Goal: Task Accomplishment & Management: Use online tool/utility

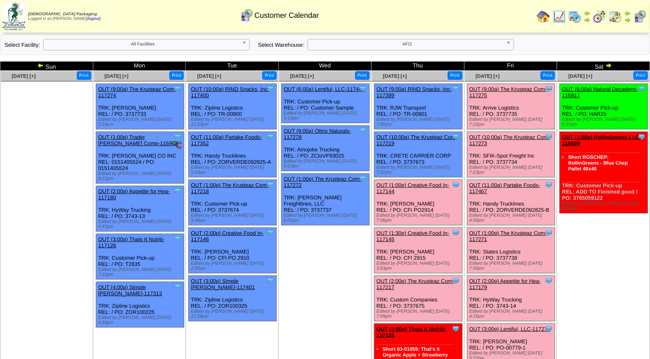
scroll to position [26, 0]
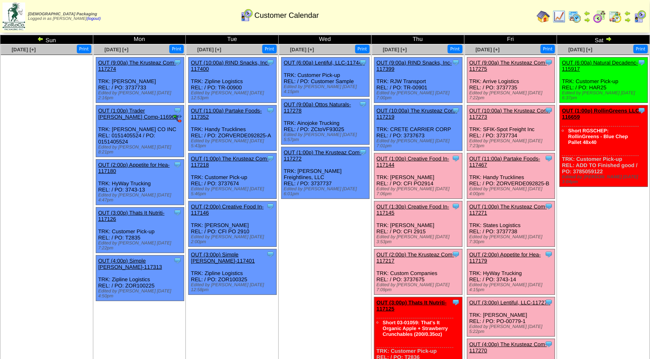
click at [516, 251] on link "OUT (2:00p) Appetite for Hea-117179" at bounding box center [505, 257] width 71 height 12
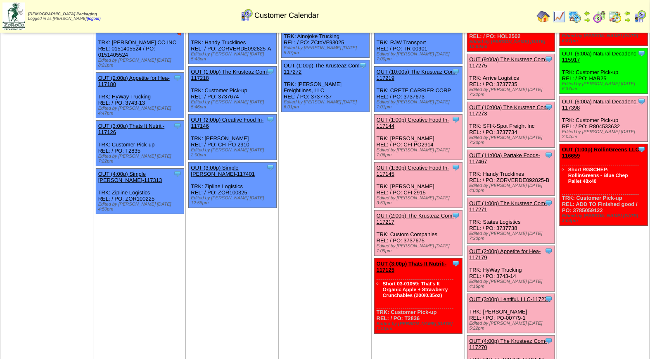
scroll to position [95, 0]
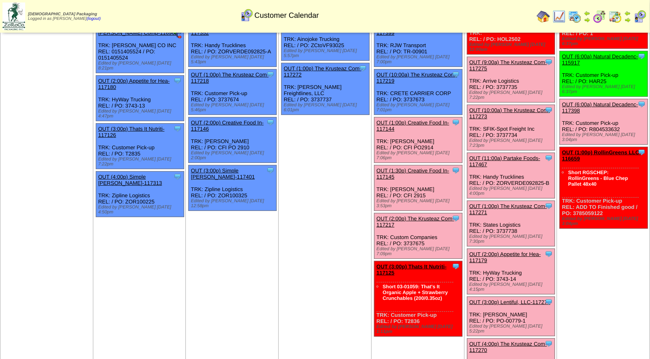
click at [416, 215] on link "OUT (2:00p) The Krusteaz Com-117217" at bounding box center [416, 221] width 78 height 12
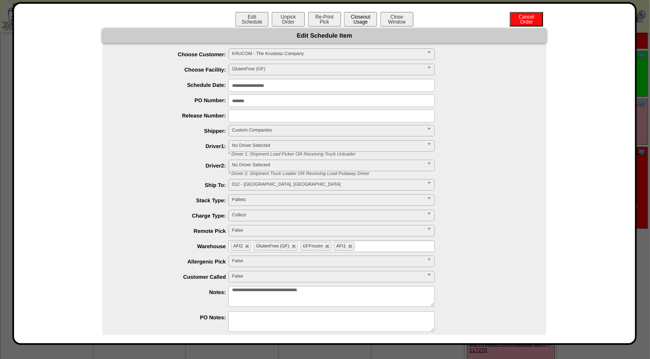
click at [357, 18] on button "Closeout Usage" at bounding box center [360, 19] width 33 height 14
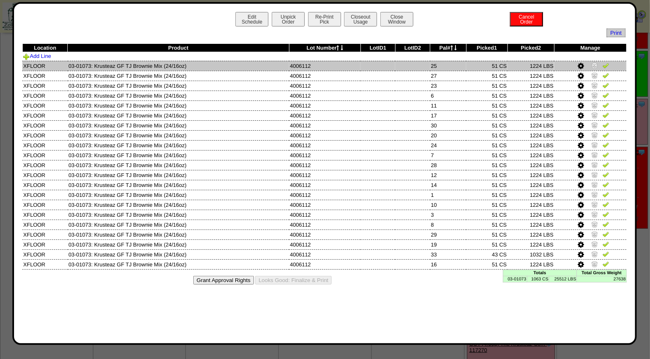
click at [608, 65] on img at bounding box center [606, 65] width 7 height 7
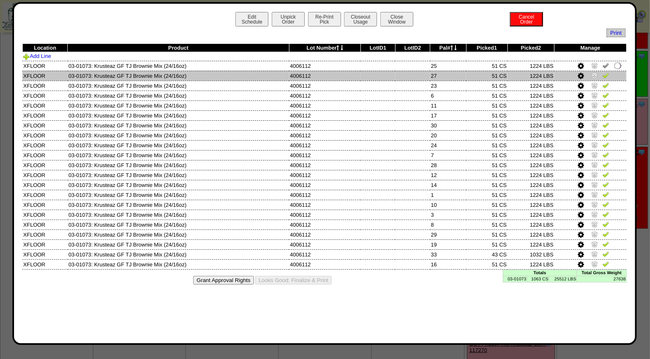
click at [608, 75] on img at bounding box center [606, 75] width 7 height 7
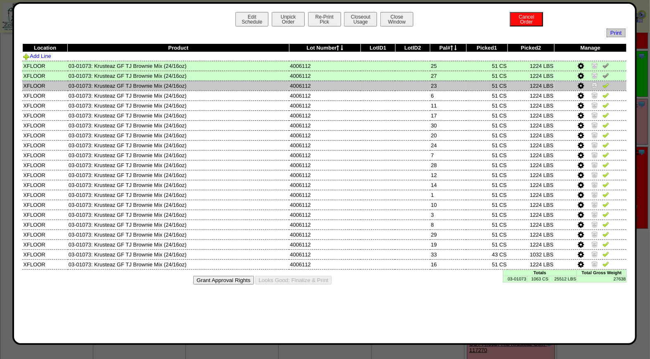
click at [606, 85] on img at bounding box center [606, 85] width 7 height 7
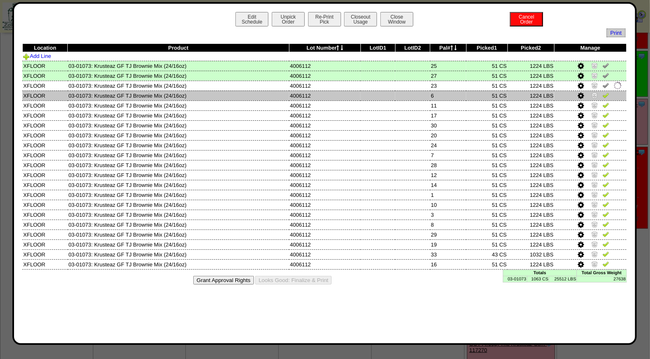
click at [606, 93] on img at bounding box center [606, 95] width 7 height 7
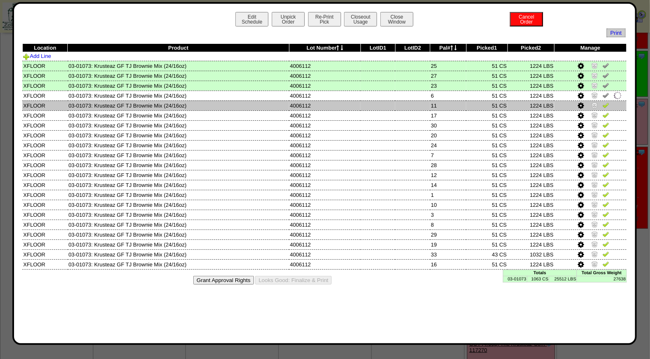
click at [606, 103] on img at bounding box center [606, 105] width 7 height 7
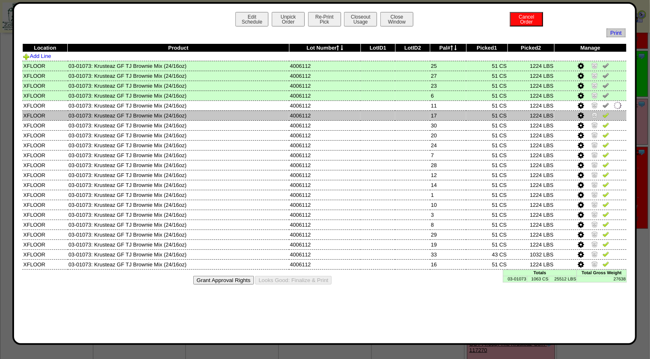
click at [606, 112] on img at bounding box center [606, 115] width 7 height 7
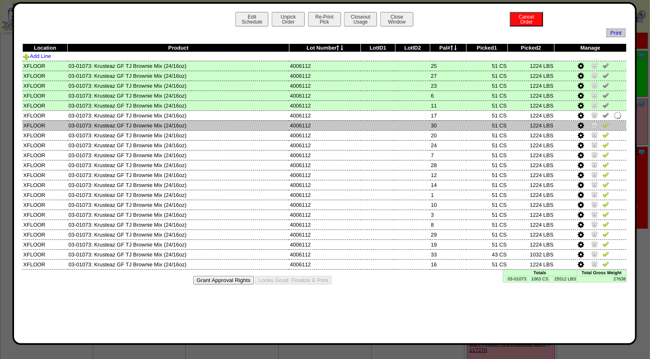
click at [606, 122] on img at bounding box center [606, 124] width 7 height 7
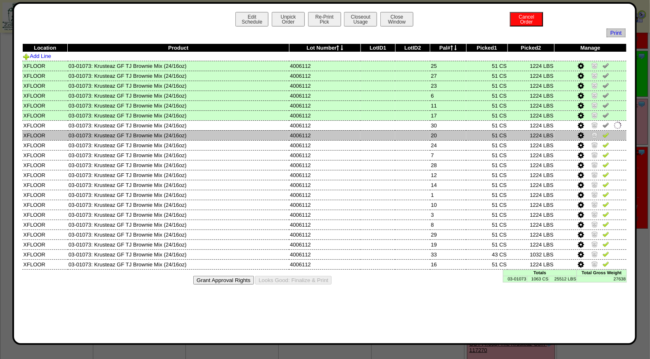
click at [607, 133] on img at bounding box center [606, 134] width 7 height 7
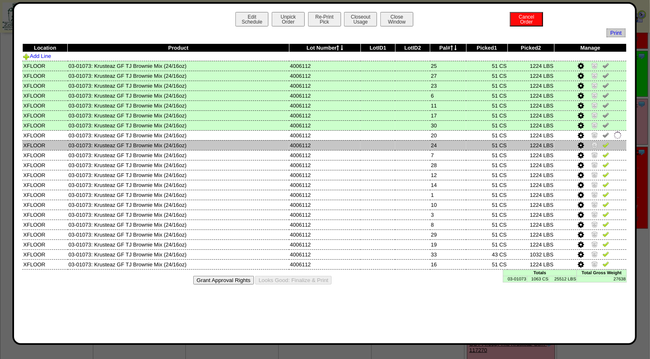
click at [605, 143] on img at bounding box center [606, 144] width 7 height 7
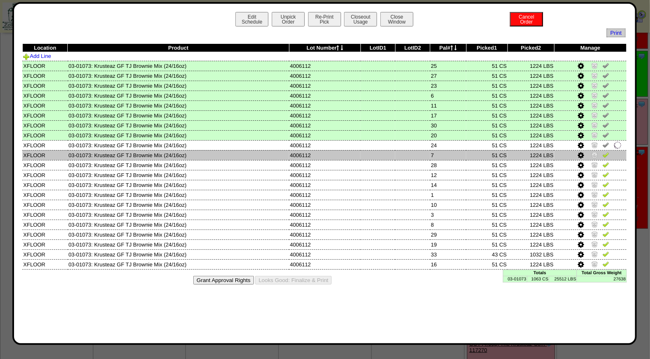
click at [605, 155] on img at bounding box center [606, 154] width 7 height 7
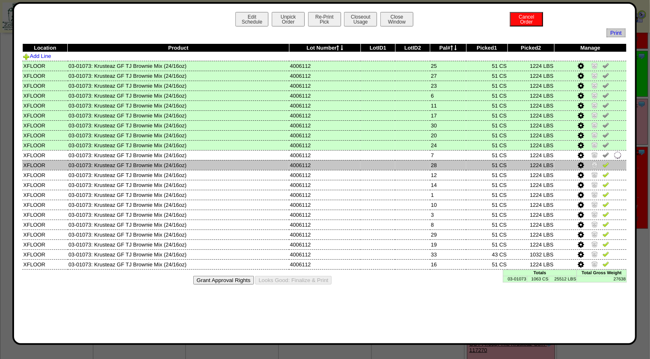
click at [608, 164] on img at bounding box center [606, 164] width 7 height 7
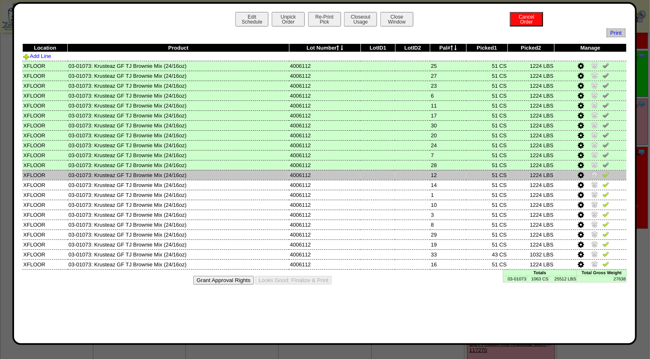
click at [606, 171] on img at bounding box center [606, 174] width 7 height 7
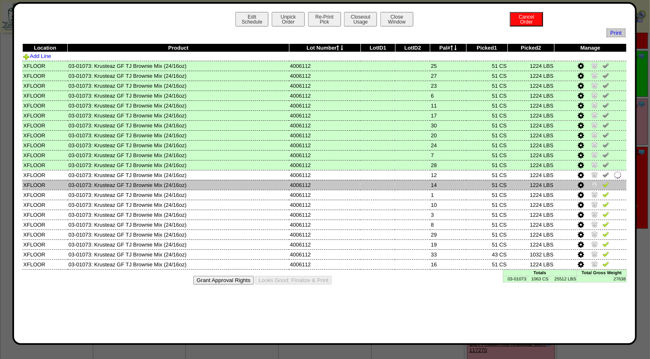
click at [606, 182] on img at bounding box center [606, 184] width 7 height 7
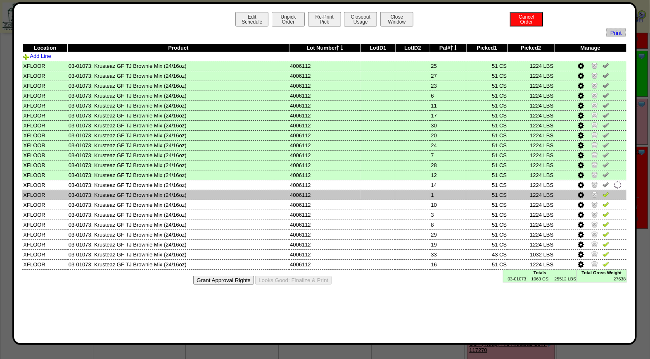
click at [606, 191] on img at bounding box center [606, 194] width 7 height 7
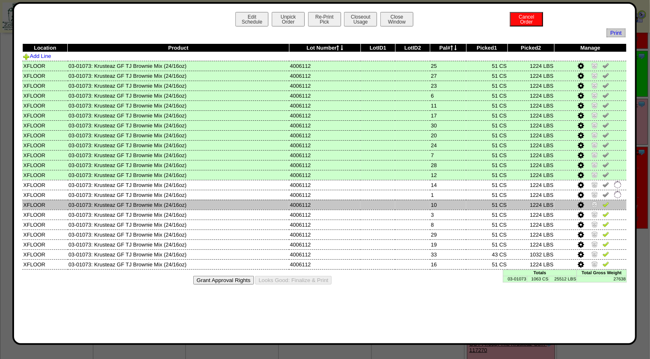
click at [607, 202] on img at bounding box center [606, 204] width 7 height 7
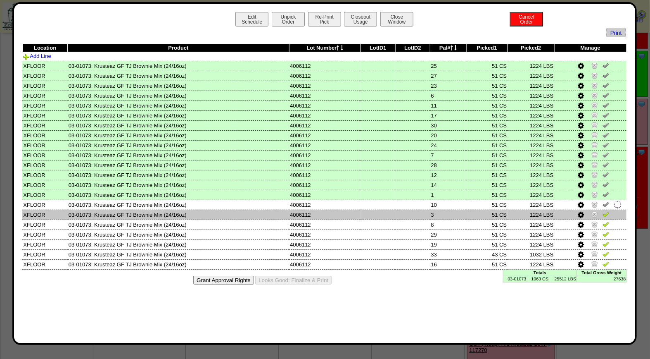
click at [607, 211] on img at bounding box center [606, 214] width 7 height 7
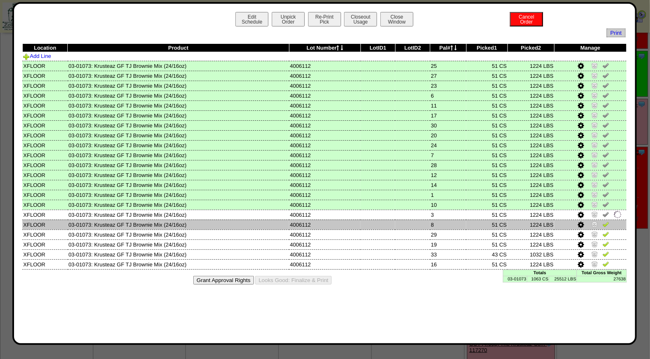
click at [608, 222] on img at bounding box center [606, 224] width 7 height 7
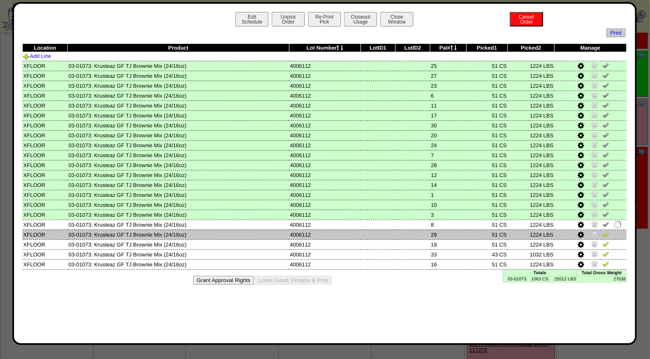
click at [606, 231] on img at bounding box center [606, 234] width 7 height 7
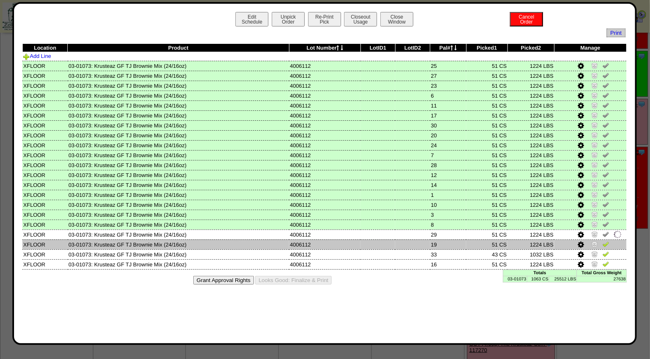
click at [606, 244] on img at bounding box center [606, 243] width 7 height 7
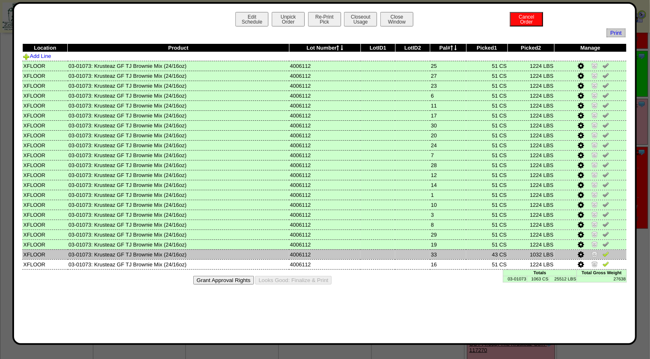
click at [608, 251] on img at bounding box center [606, 253] width 7 height 7
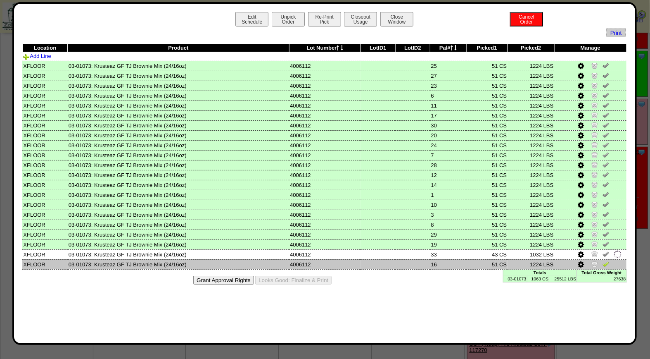
click at [606, 262] on img at bounding box center [606, 263] width 7 height 7
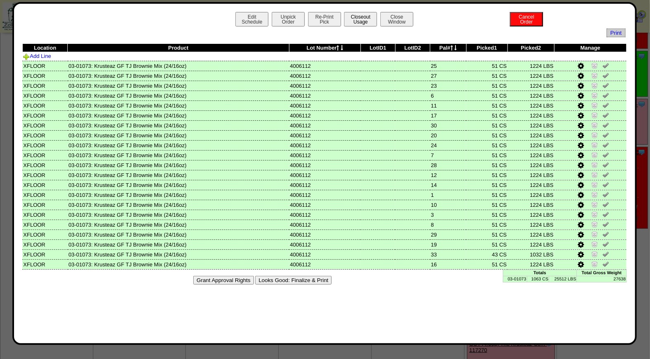
click at [365, 18] on button "Closeout Usage" at bounding box center [360, 19] width 33 height 14
click at [314, 277] on button "Looks Good: Finalize & Print" at bounding box center [293, 280] width 76 height 9
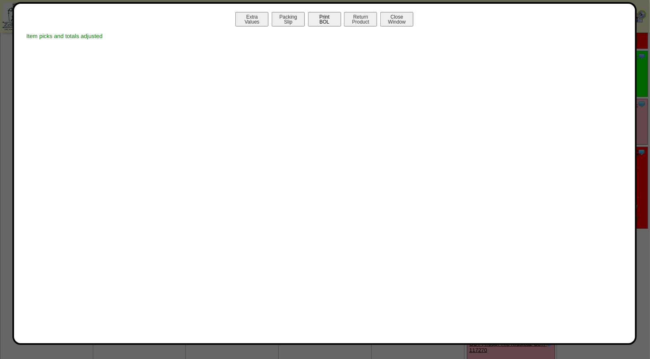
click at [327, 22] on button "Print BOL" at bounding box center [324, 19] width 33 height 14
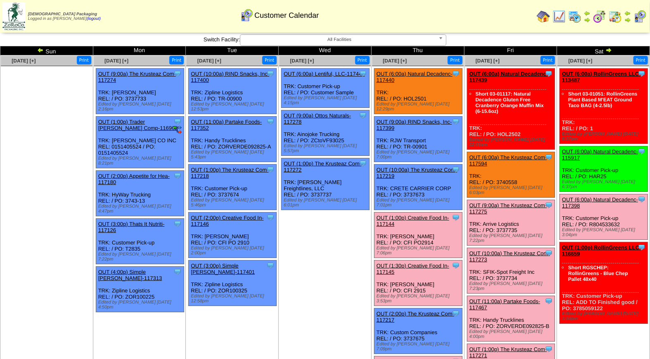
scroll to position [98, 0]
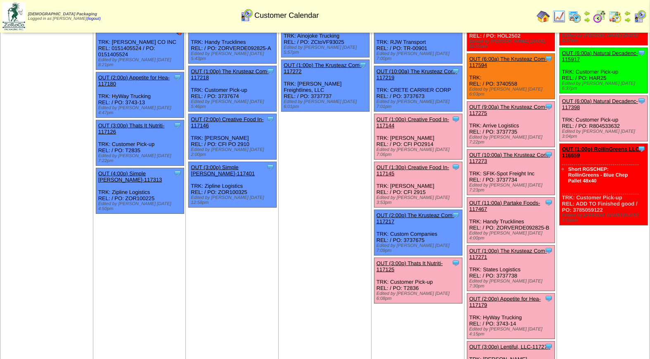
click at [416, 260] on link "OUT (3:00p) Thats It Nutriti-117125" at bounding box center [410, 266] width 67 height 12
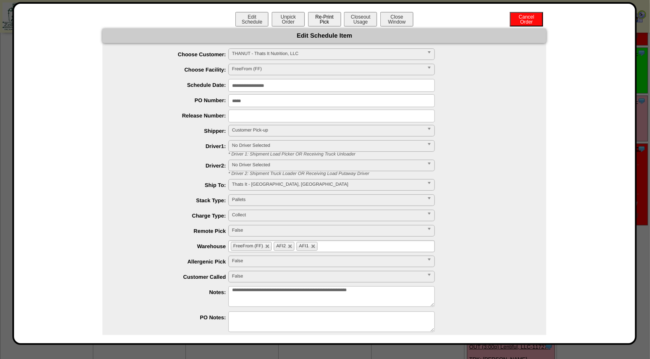
click at [328, 18] on button "Re-Print Pick" at bounding box center [324, 19] width 33 height 14
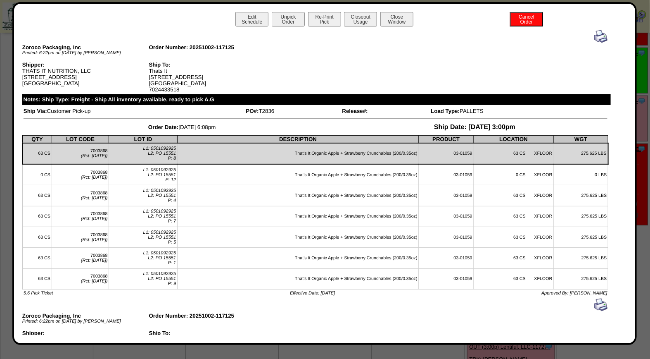
click at [595, 34] on img at bounding box center [601, 36] width 13 height 13
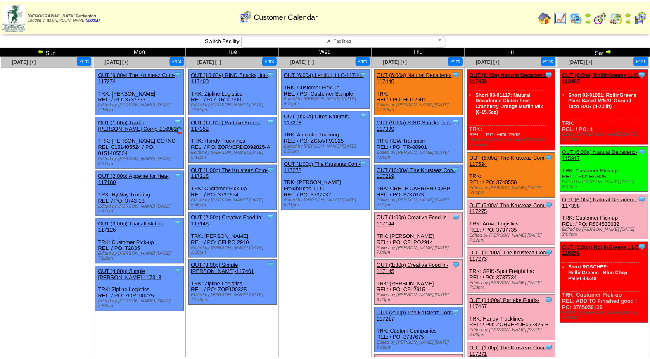
scroll to position [98, 0]
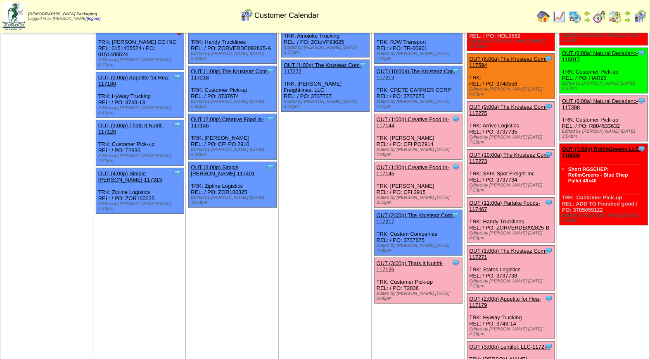
click at [518, 104] on link "OUT (9:00a) The Krusteaz Com-117275" at bounding box center [509, 110] width 78 height 12
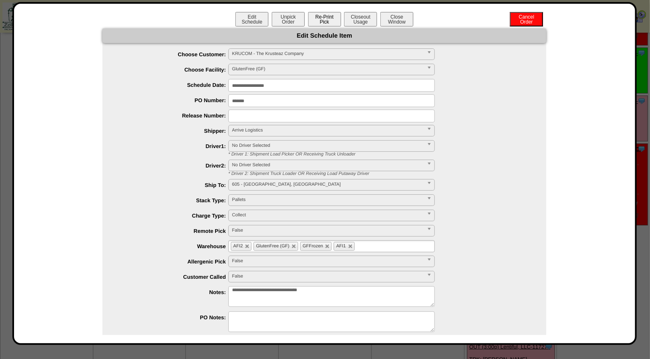
click at [324, 14] on button "Re-Print Pick" at bounding box center [324, 19] width 33 height 14
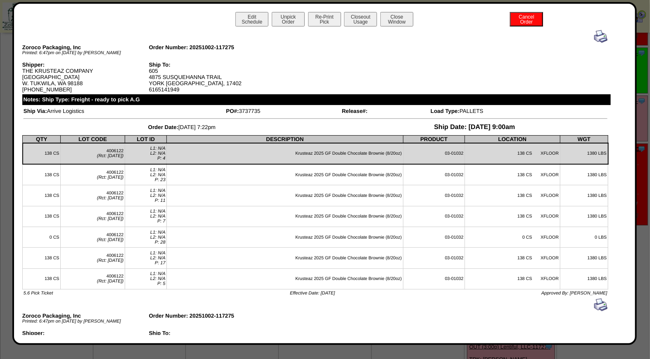
click at [595, 38] on img at bounding box center [601, 36] width 13 height 13
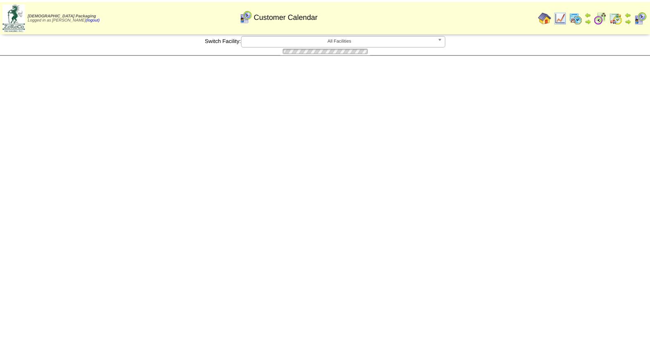
scroll to position [98, 0]
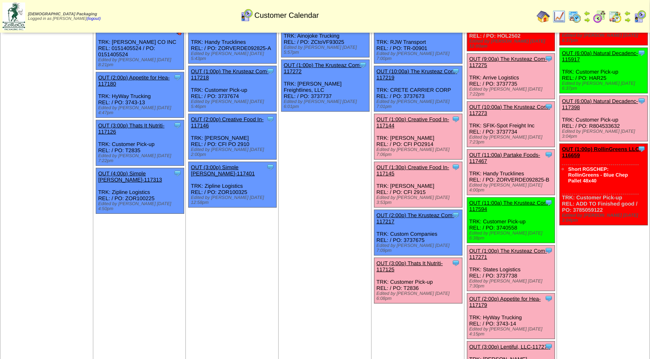
click at [508, 104] on link "OUT (10:00a) The Krusteaz Com-117273" at bounding box center [510, 110] width 81 height 12
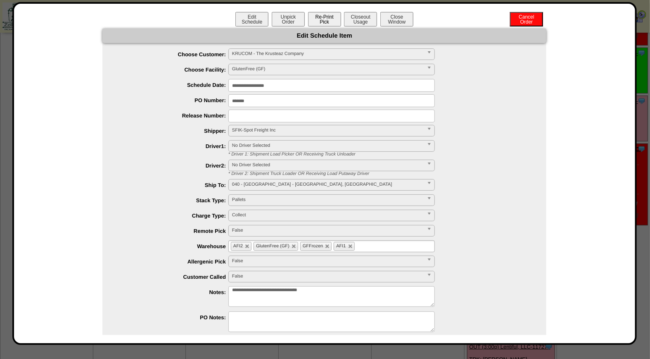
click at [328, 19] on button "Re-Print Pick" at bounding box center [324, 19] width 33 height 14
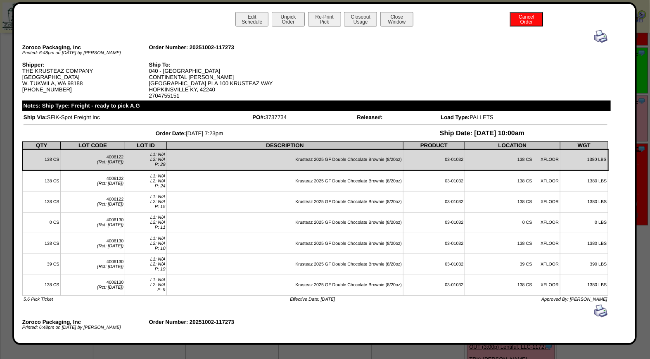
click at [597, 38] on img at bounding box center [601, 36] width 13 height 13
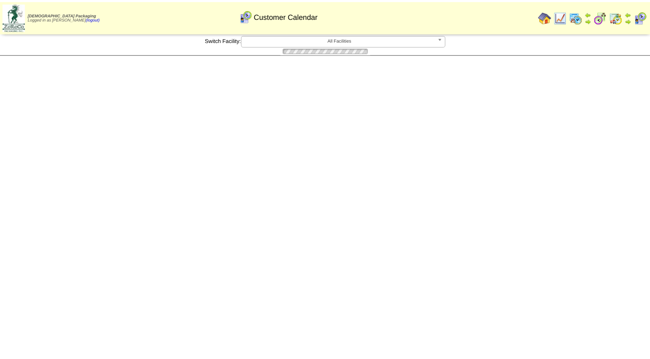
scroll to position [98, 0]
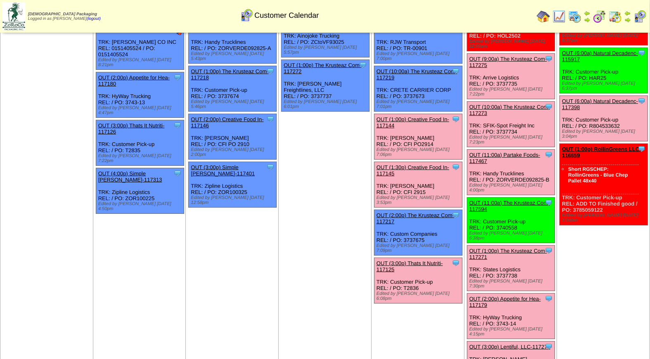
click at [518, 152] on link "OUT (11:00a) Partake Foods-117467" at bounding box center [505, 158] width 71 height 12
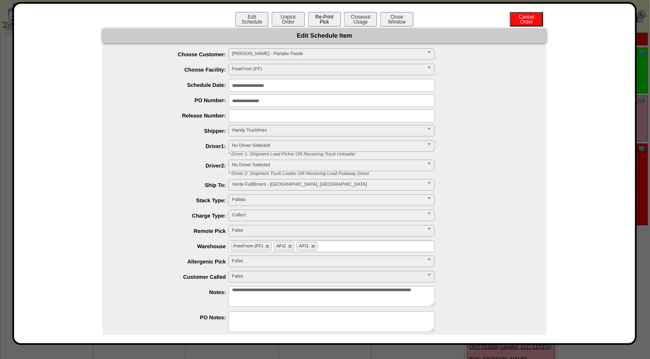
click at [328, 18] on button "Re-Print Pick" at bounding box center [324, 19] width 33 height 14
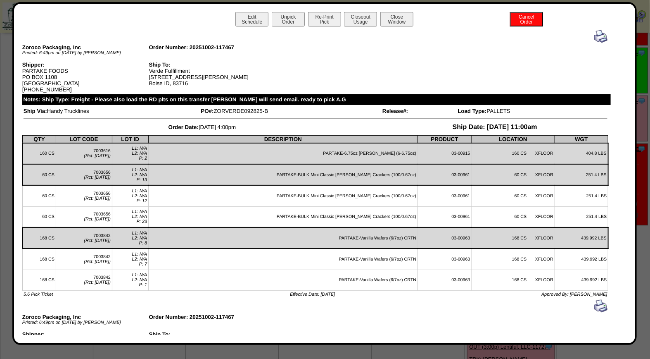
click at [595, 36] on img at bounding box center [601, 36] width 13 height 13
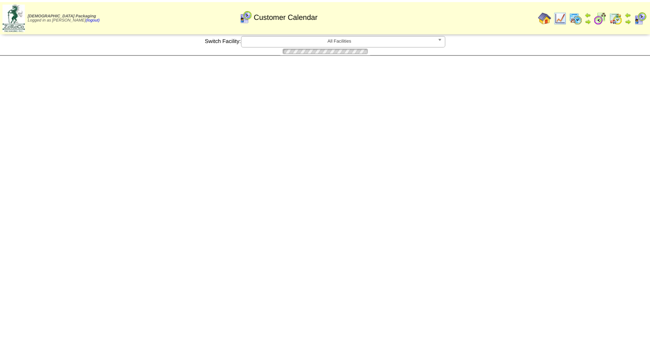
scroll to position [98, 0]
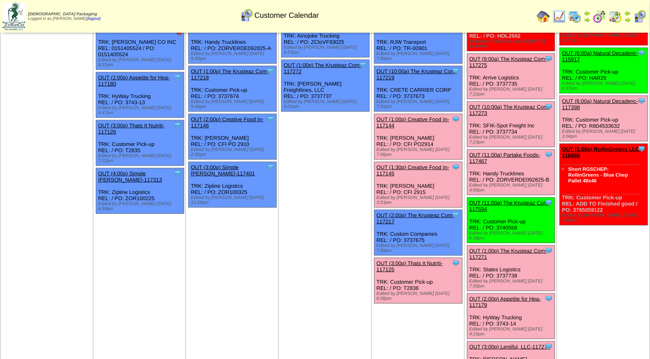
click at [523, 247] on link "OUT (1:00p) The Krusteaz Com-117271" at bounding box center [509, 253] width 78 height 12
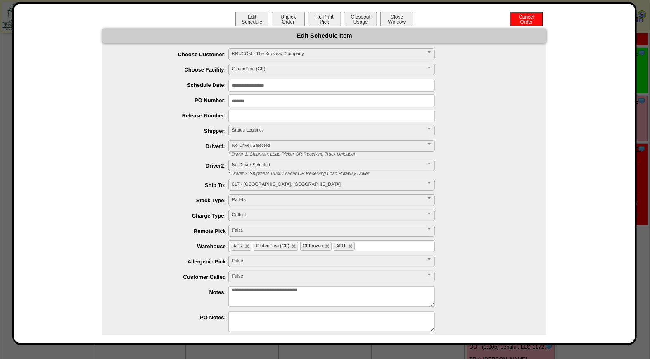
click at [323, 20] on button "Re-Print Pick" at bounding box center [324, 19] width 33 height 14
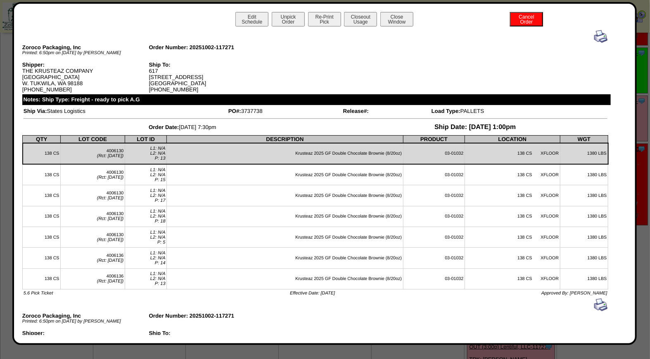
click at [596, 38] on img at bounding box center [601, 36] width 13 height 13
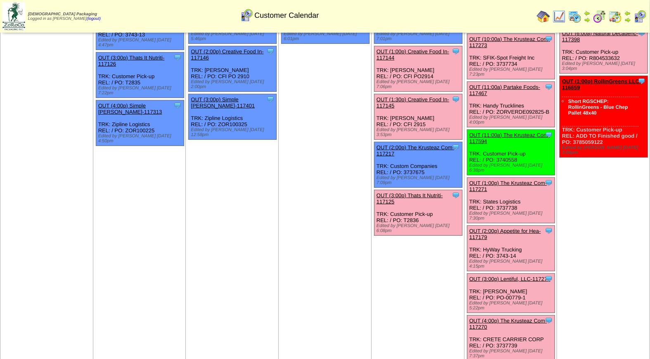
scroll to position [143, 0]
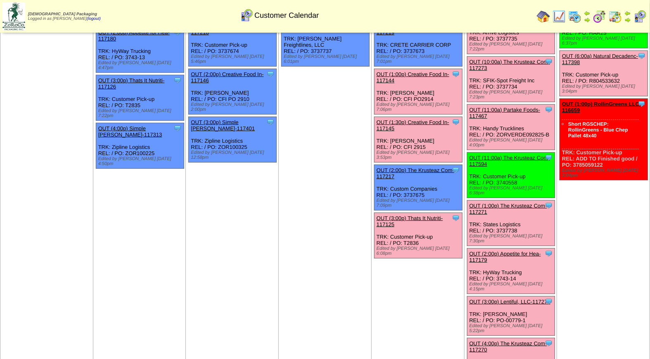
click at [523, 250] on link "OUT (2:00p) Appetite for Hea-117179" at bounding box center [505, 256] width 71 height 12
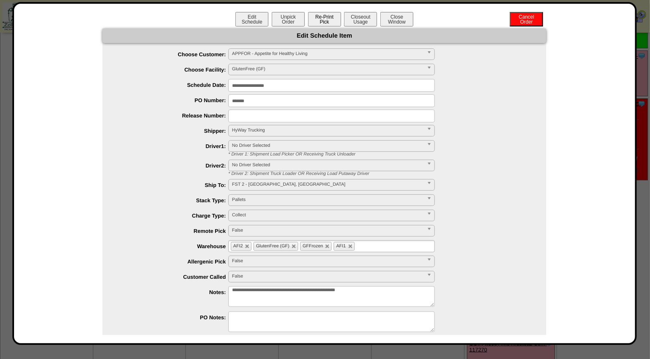
click at [322, 20] on button "Re-Print Pick" at bounding box center [324, 19] width 33 height 14
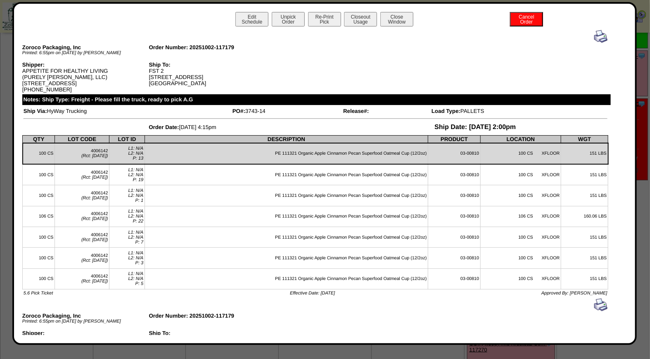
click at [595, 35] on img at bounding box center [601, 36] width 13 height 13
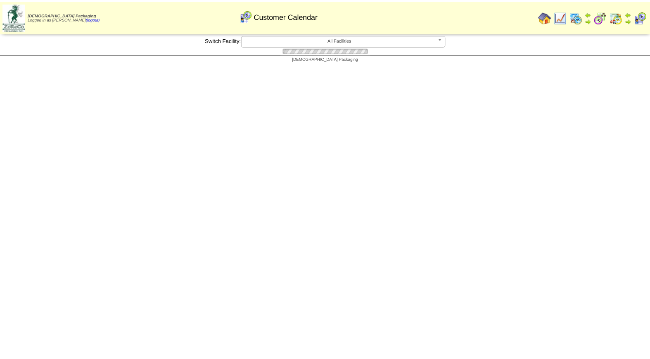
scroll to position [143, 0]
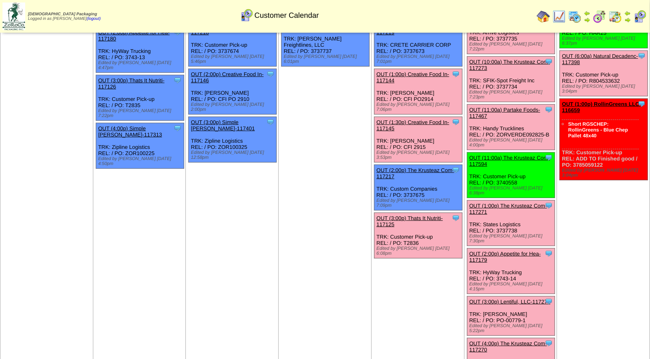
click at [507, 340] on link "OUT (4:00p) The Krusteaz Com-117270" at bounding box center [509, 346] width 78 height 12
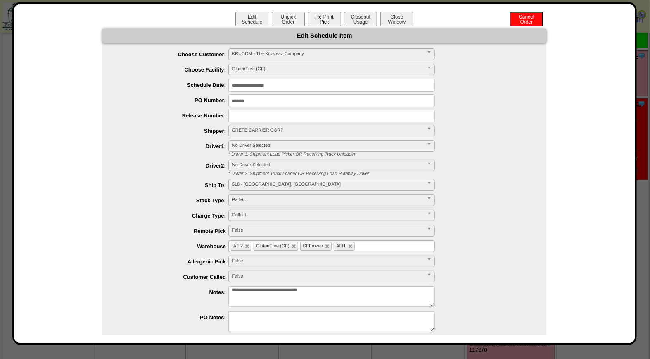
click at [321, 19] on button "Re-Print Pick" at bounding box center [324, 19] width 33 height 14
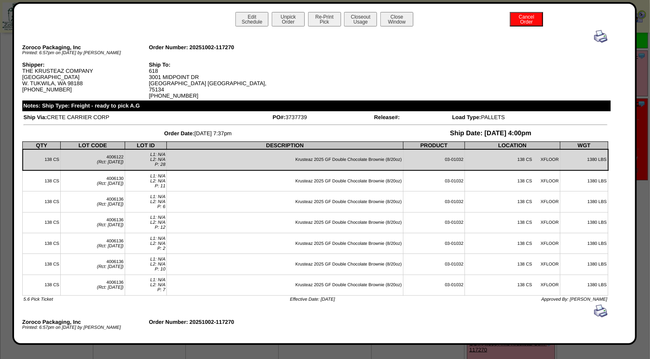
click at [595, 37] on img at bounding box center [601, 36] width 13 height 13
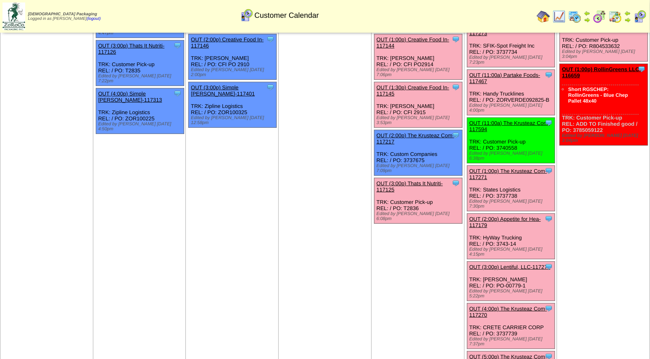
scroll to position [199, 0]
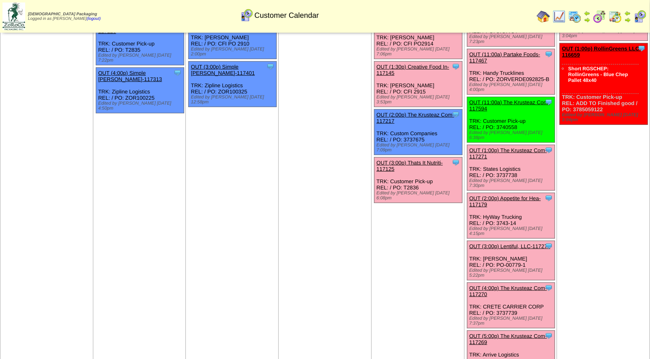
click at [527, 333] on link "OUT (5:00p) The Krusteaz Com-117269" at bounding box center [509, 339] width 78 height 12
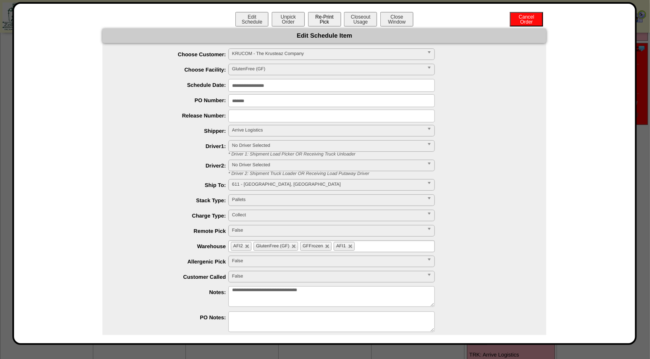
click at [327, 19] on button "Re-Print Pick" at bounding box center [324, 19] width 33 height 14
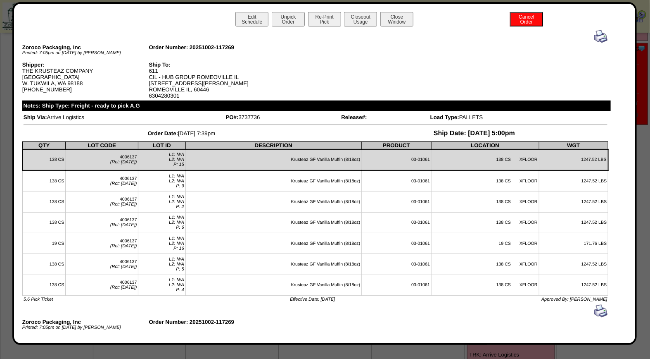
click at [595, 36] on img at bounding box center [601, 36] width 13 height 13
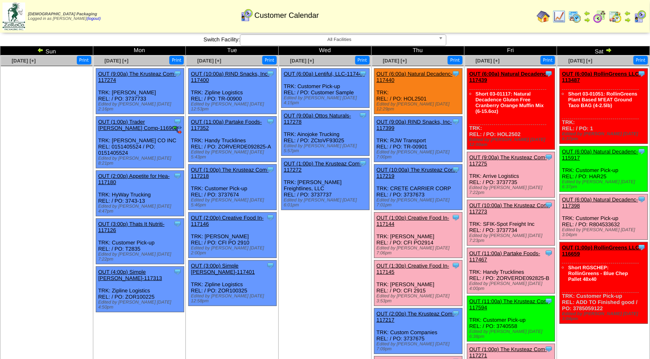
click at [413, 358] on link "OUT (3:00p) Thats It Nutriti-117125" at bounding box center [410, 364] width 67 height 12
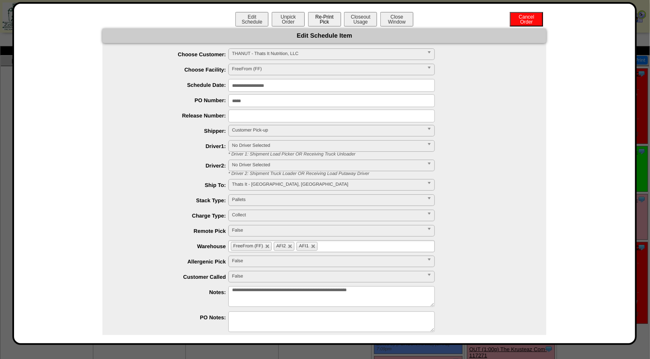
click at [321, 16] on button "Re-Print Pick" at bounding box center [324, 19] width 33 height 14
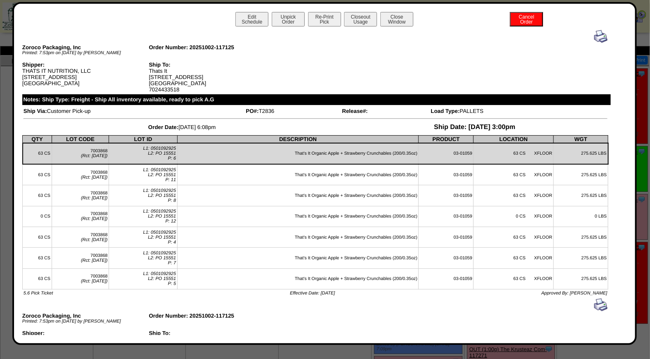
click at [595, 37] on img at bounding box center [601, 36] width 13 height 13
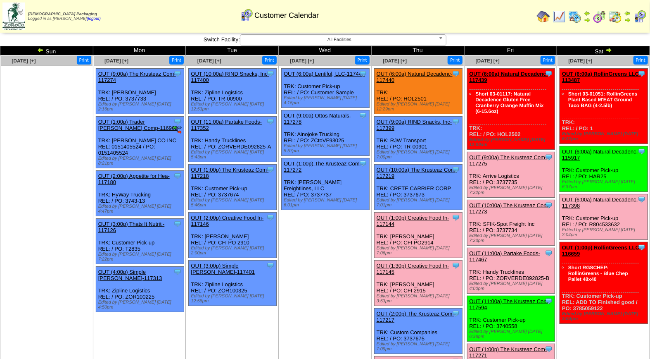
click at [430, 358] on link "OUT (3:00p) Thats It Nutriti-117125" at bounding box center [410, 364] width 67 height 12
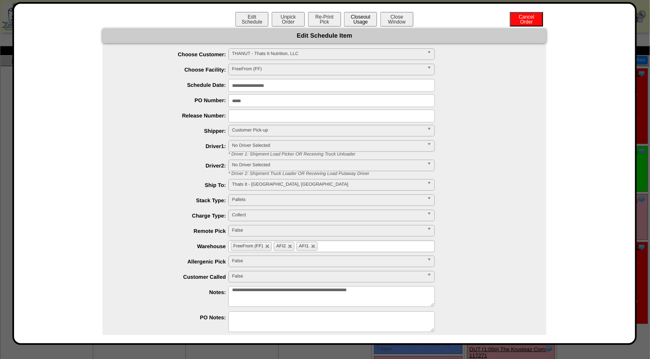
click at [366, 17] on button "Closeout Usage" at bounding box center [360, 19] width 33 height 14
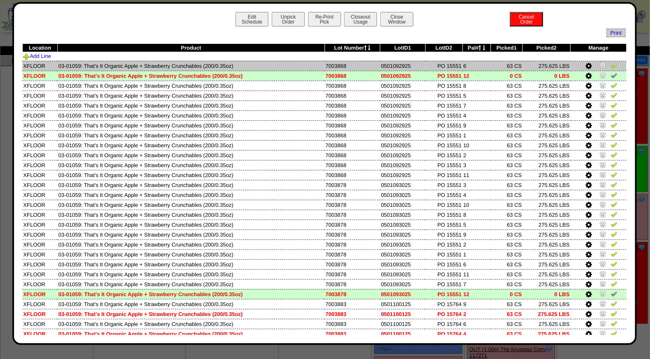
click at [611, 63] on img at bounding box center [614, 65] width 7 height 7
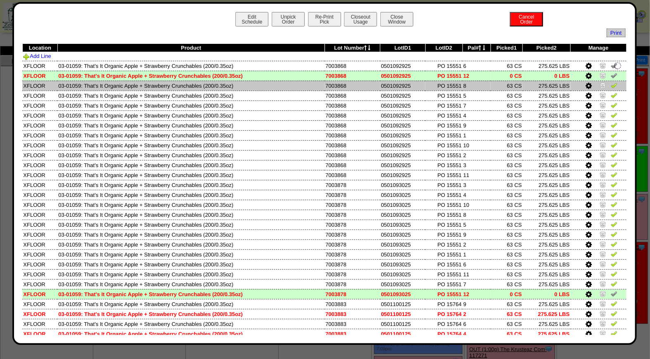
click at [611, 84] on img at bounding box center [614, 85] width 7 height 7
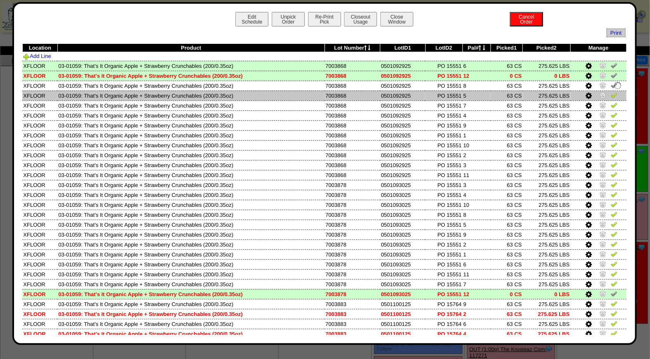
click at [611, 97] on img at bounding box center [614, 95] width 7 height 7
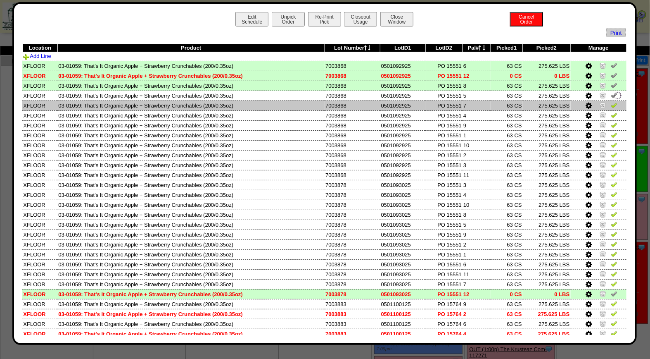
click at [611, 106] on img at bounding box center [614, 105] width 7 height 7
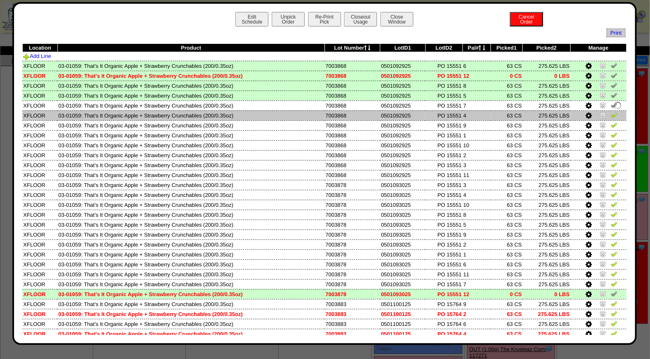
click at [611, 114] on img at bounding box center [614, 115] width 7 height 7
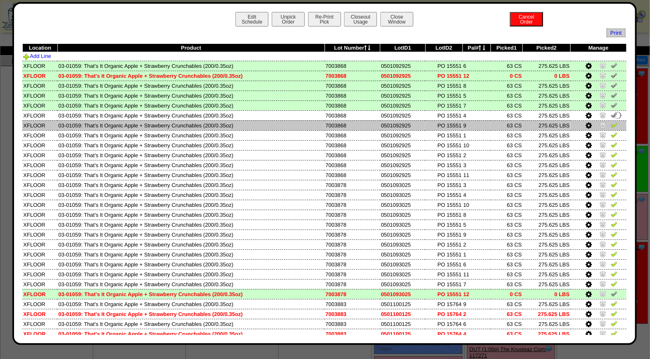
click at [611, 126] on img at bounding box center [614, 124] width 7 height 7
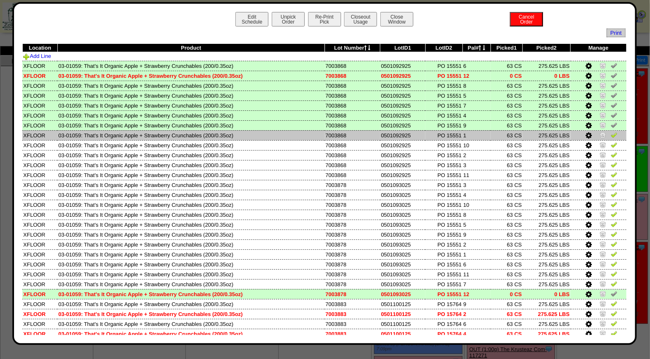
click at [611, 135] on img at bounding box center [614, 134] width 7 height 7
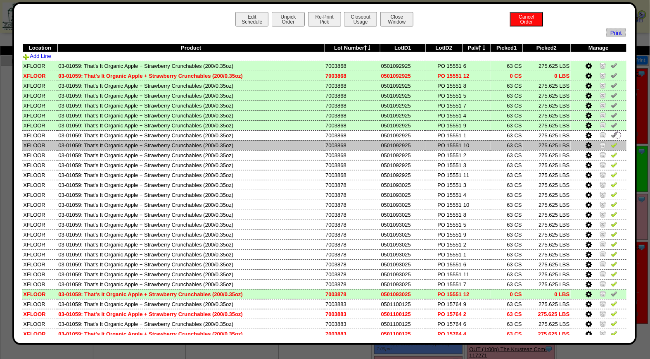
click at [611, 146] on img at bounding box center [614, 144] width 7 height 7
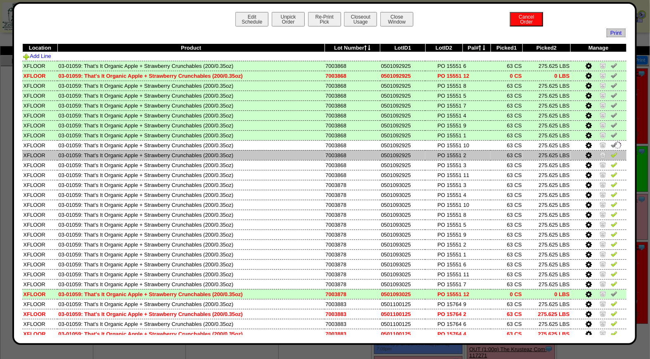
click at [611, 154] on img at bounding box center [614, 154] width 7 height 7
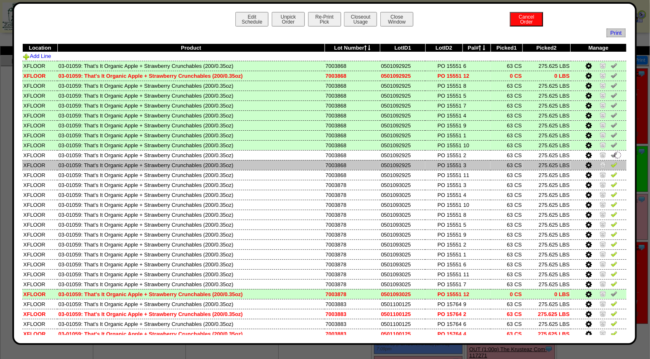
click at [611, 162] on img at bounding box center [614, 164] width 7 height 7
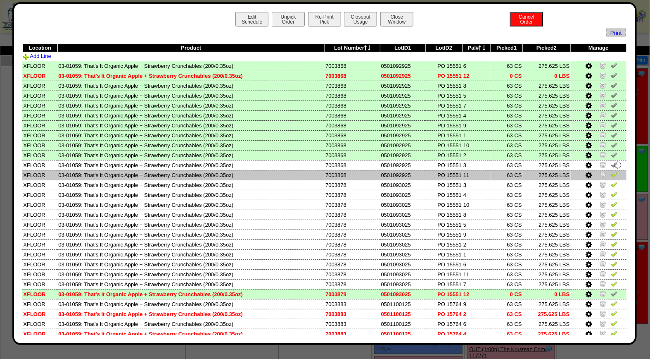
click at [611, 173] on img at bounding box center [614, 174] width 7 height 7
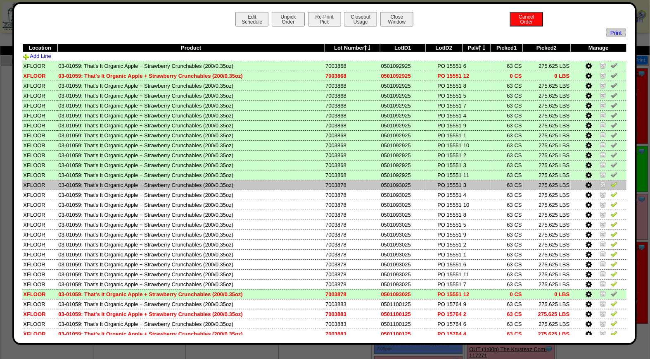
click at [611, 182] on img at bounding box center [614, 184] width 7 height 7
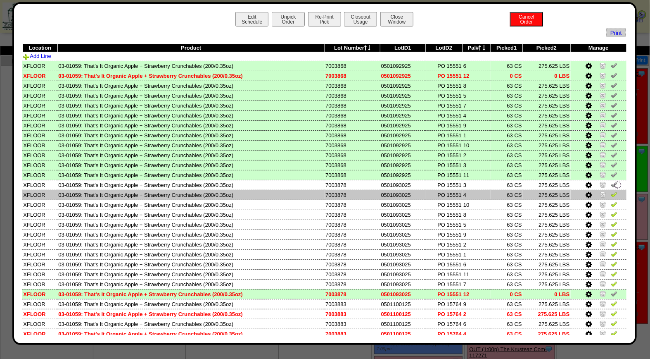
click at [611, 192] on img at bounding box center [614, 194] width 7 height 7
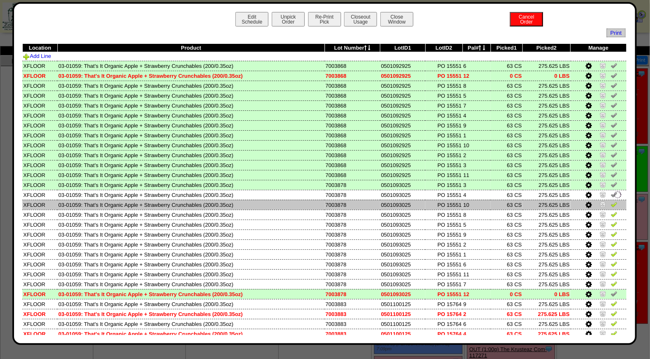
click at [611, 201] on img at bounding box center [614, 204] width 7 height 7
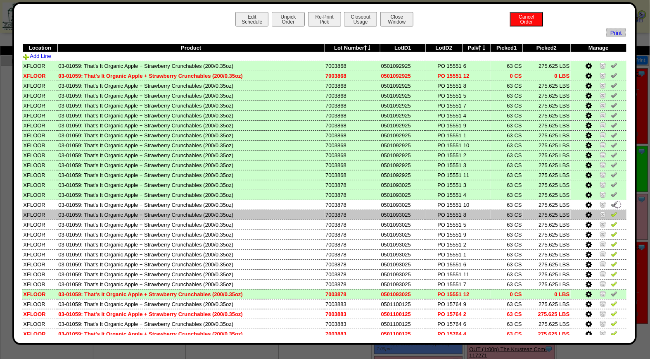
click at [611, 213] on img at bounding box center [614, 214] width 7 height 7
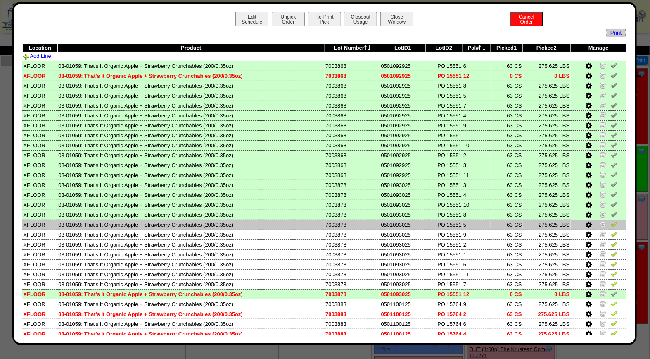
click at [611, 221] on img at bounding box center [614, 224] width 7 height 7
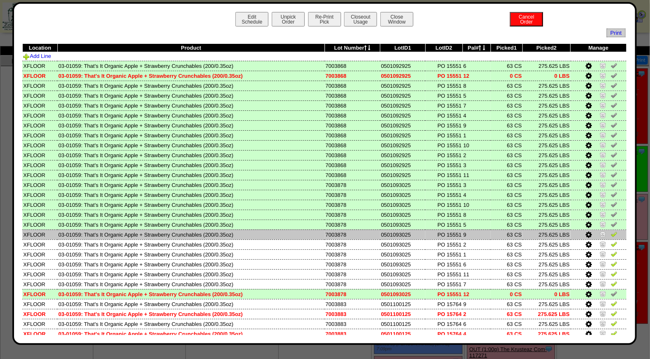
click at [611, 231] on img at bounding box center [614, 234] width 7 height 7
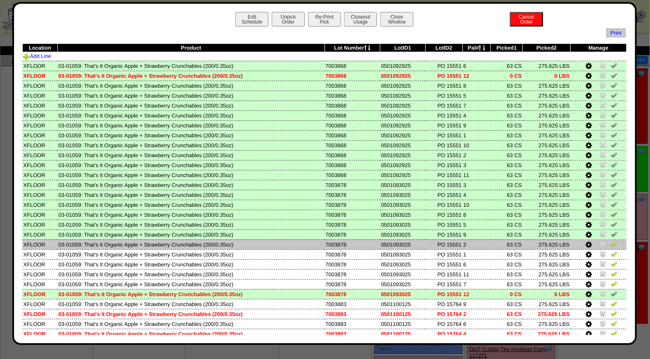
click at [611, 240] on img at bounding box center [614, 243] width 7 height 7
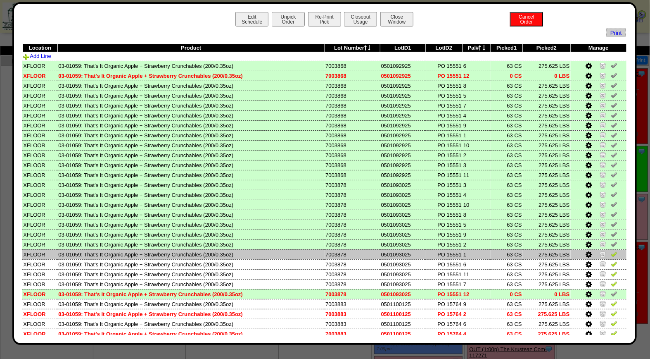
click at [611, 252] on img at bounding box center [614, 253] width 7 height 7
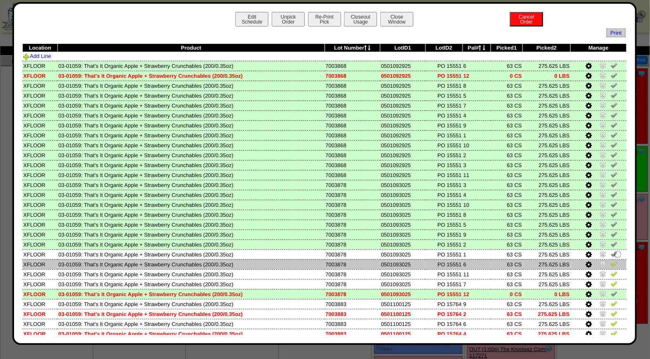
click at [611, 260] on img at bounding box center [614, 263] width 7 height 7
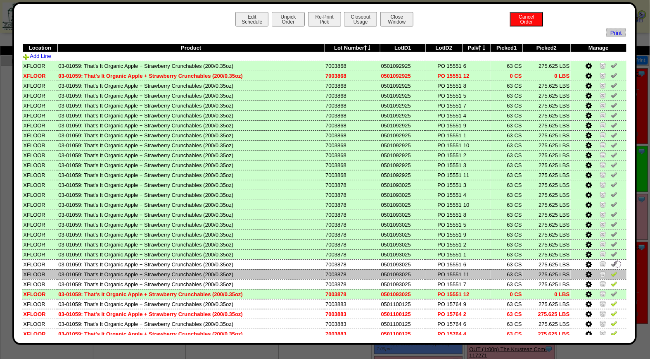
click at [611, 272] on img at bounding box center [614, 273] width 7 height 7
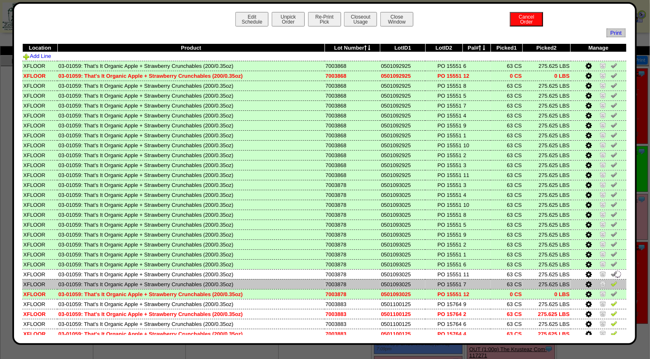
click at [611, 280] on img at bounding box center [614, 283] width 7 height 7
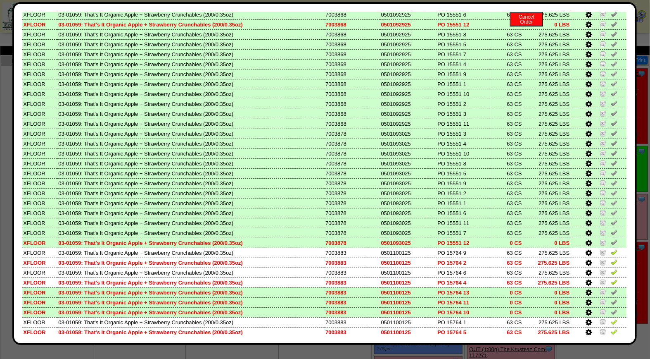
scroll to position [98, 0]
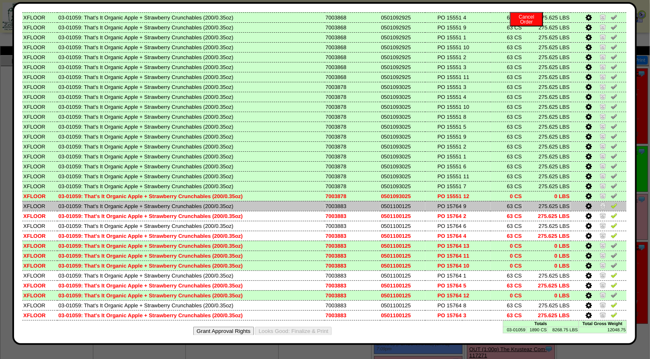
click at [611, 202] on img at bounding box center [614, 205] width 7 height 7
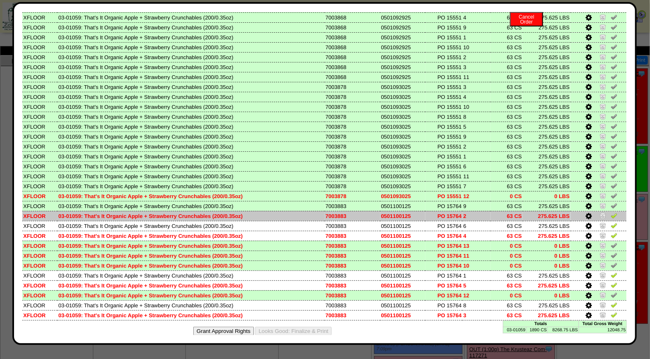
click at [611, 212] on img at bounding box center [614, 215] width 7 height 7
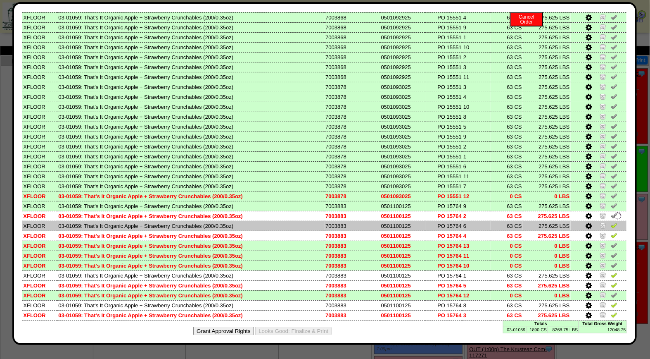
click at [611, 224] on img at bounding box center [614, 225] width 7 height 7
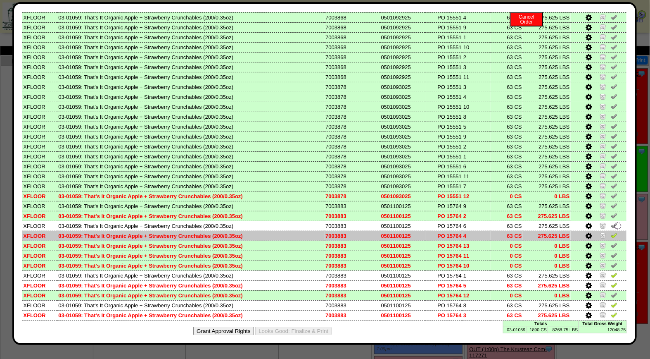
click at [611, 232] on img at bounding box center [614, 235] width 7 height 7
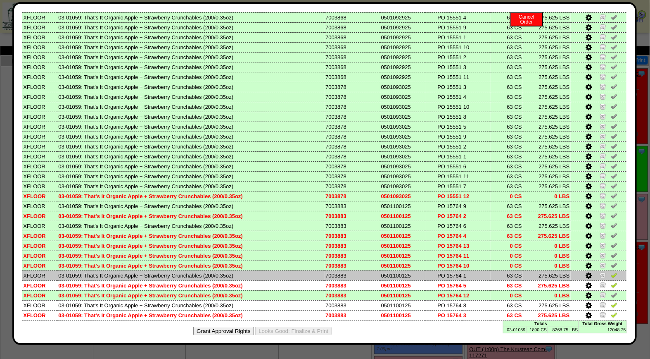
click at [611, 271] on img at bounding box center [614, 274] width 7 height 7
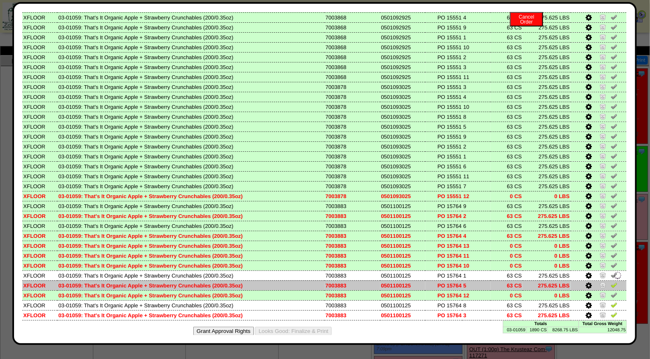
click at [611, 281] on img at bounding box center [614, 284] width 7 height 7
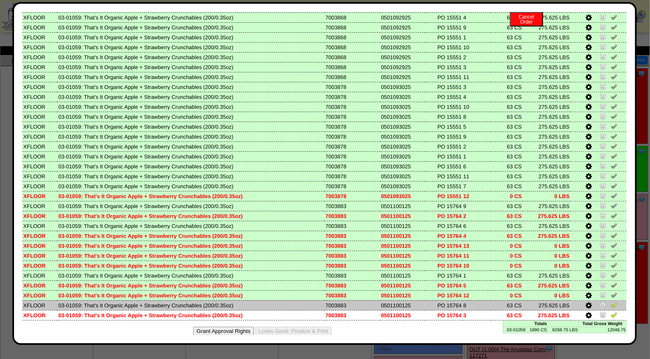
click at [611, 302] on img at bounding box center [614, 304] width 7 height 7
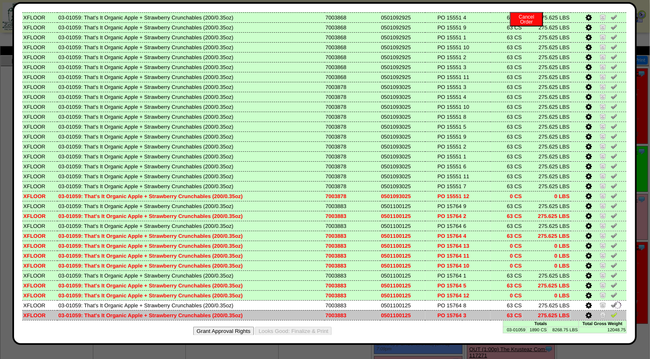
click at [611, 311] on img at bounding box center [614, 314] width 7 height 7
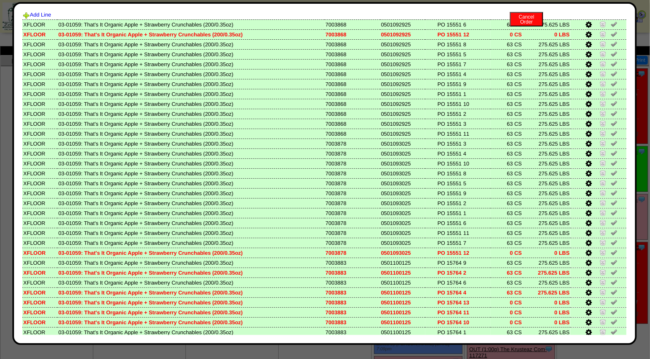
scroll to position [0, 0]
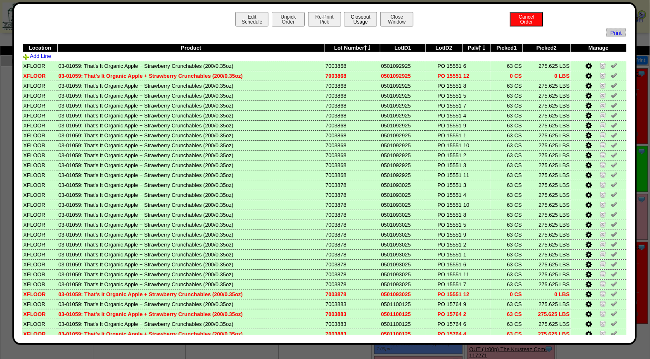
click at [354, 19] on button "Closeout Usage" at bounding box center [360, 19] width 33 height 14
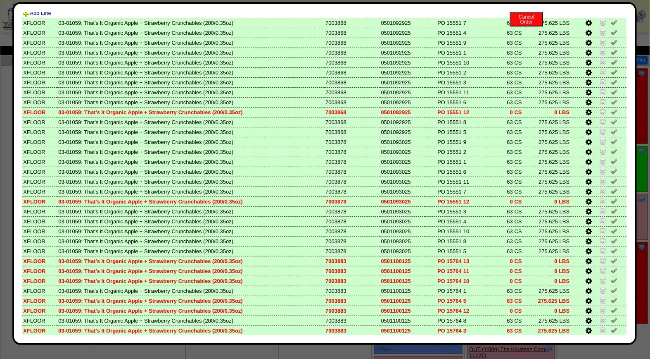
scroll to position [98, 0]
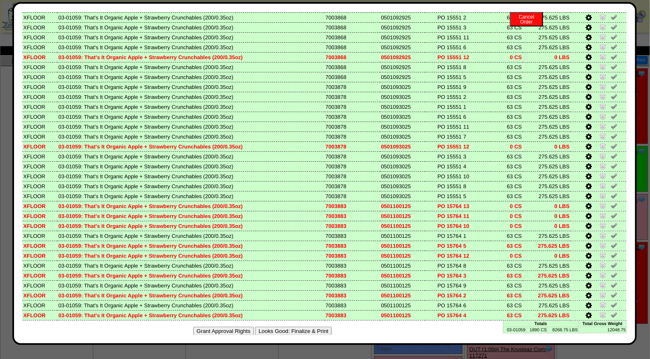
click at [295, 326] on button "Looks Good: Finalize & Print" at bounding box center [293, 330] width 76 height 9
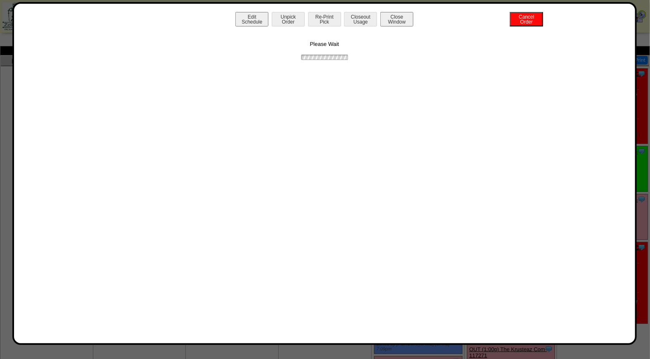
scroll to position [0, 0]
click at [326, 20] on button "Print BOL" at bounding box center [324, 19] width 33 height 14
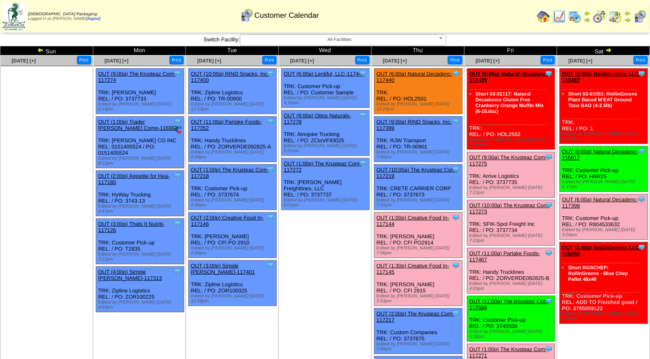
click at [427, 262] on link "OUT (1:30p) Creative Food In-117145" at bounding box center [413, 268] width 73 height 12
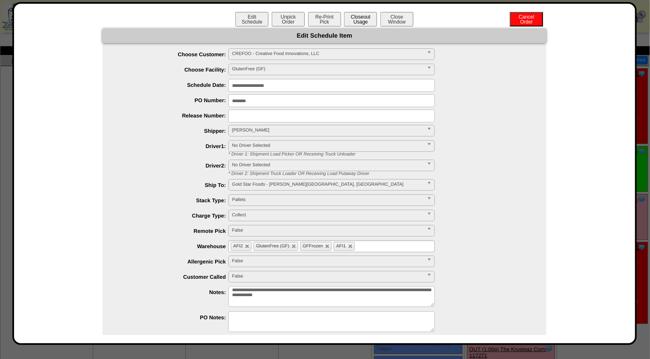
click at [357, 19] on button "Closeout Usage" at bounding box center [360, 19] width 33 height 14
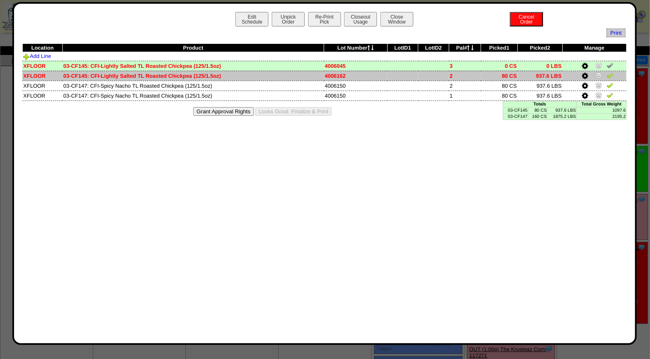
click at [611, 74] on img at bounding box center [610, 75] width 7 height 7
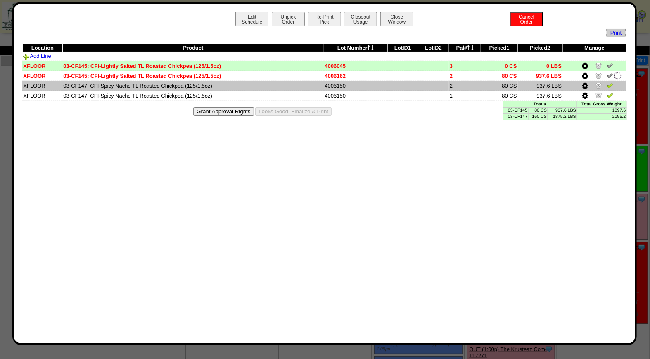
click at [610, 84] on img at bounding box center [610, 85] width 7 height 7
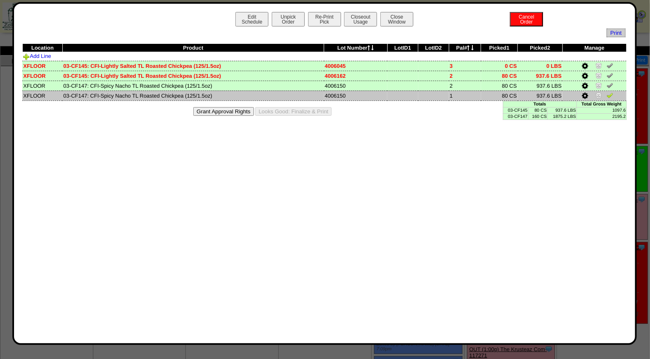
click at [611, 95] on img at bounding box center [610, 95] width 7 height 7
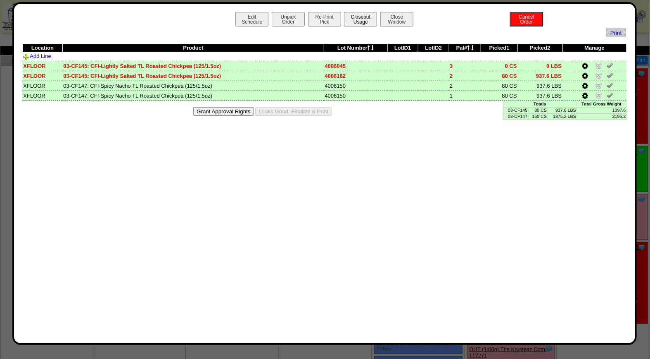
click at [361, 20] on button "Closeout Usage" at bounding box center [360, 19] width 33 height 14
click at [297, 110] on button "Looks Good: Finalize & Print" at bounding box center [293, 111] width 76 height 9
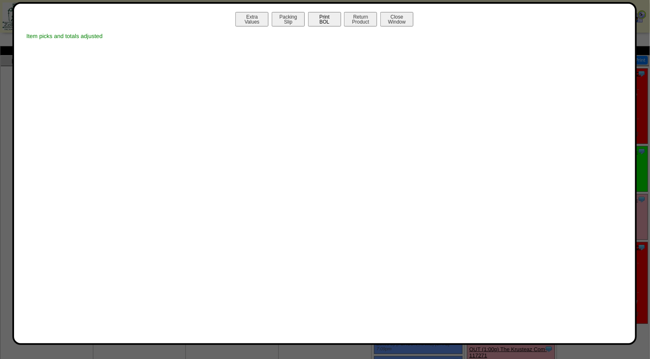
click at [325, 22] on button "Print BOL" at bounding box center [324, 19] width 33 height 14
